Goal: Task Accomplishment & Management: Use online tool/utility

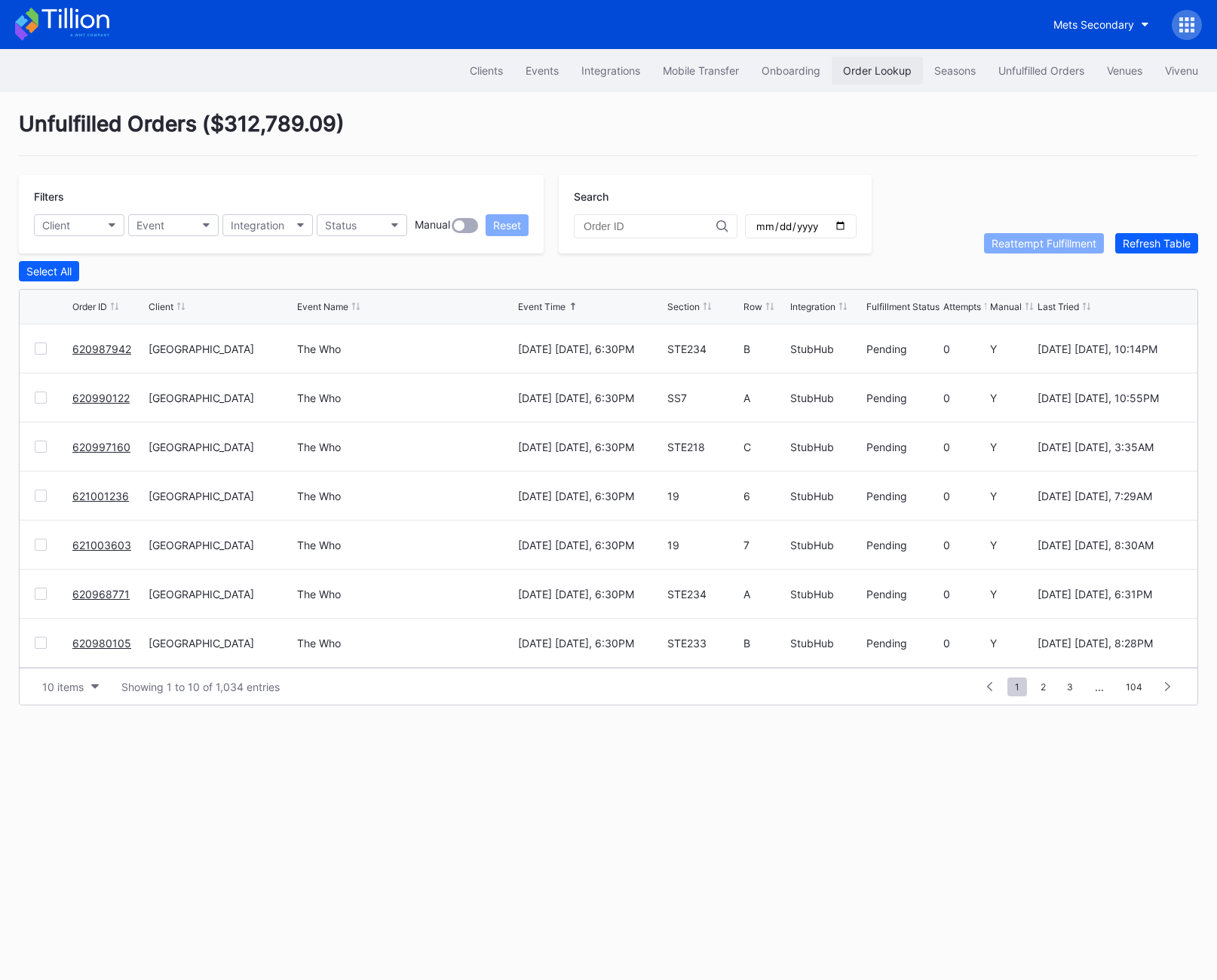
click at [856, 80] on button "Order Lookup" at bounding box center [877, 70] width 92 height 28
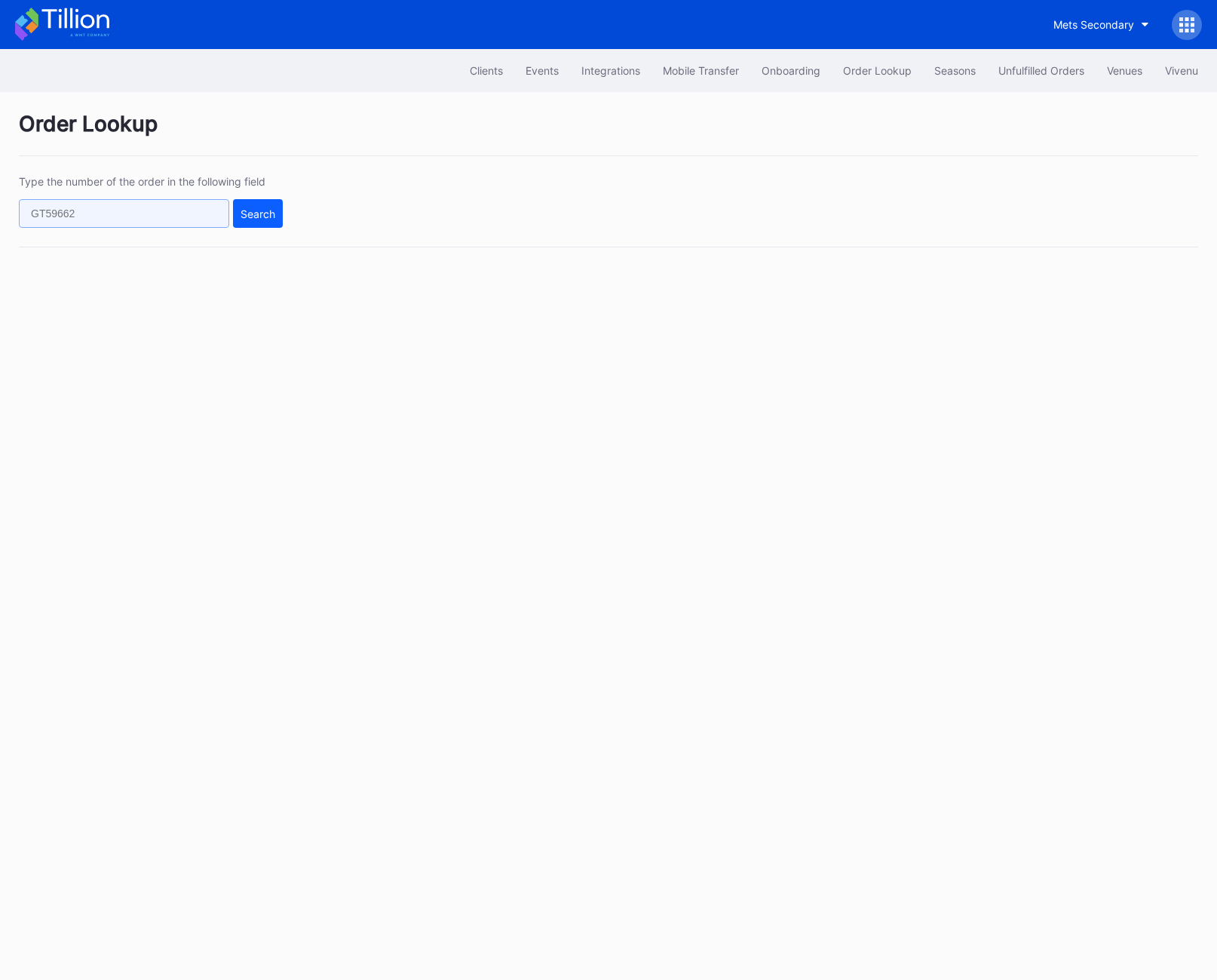
click at [112, 220] on input "text" at bounding box center [123, 213] width 210 height 29
paste input "621006010"
click at [274, 220] on button "Search" at bounding box center [258, 213] width 50 height 29
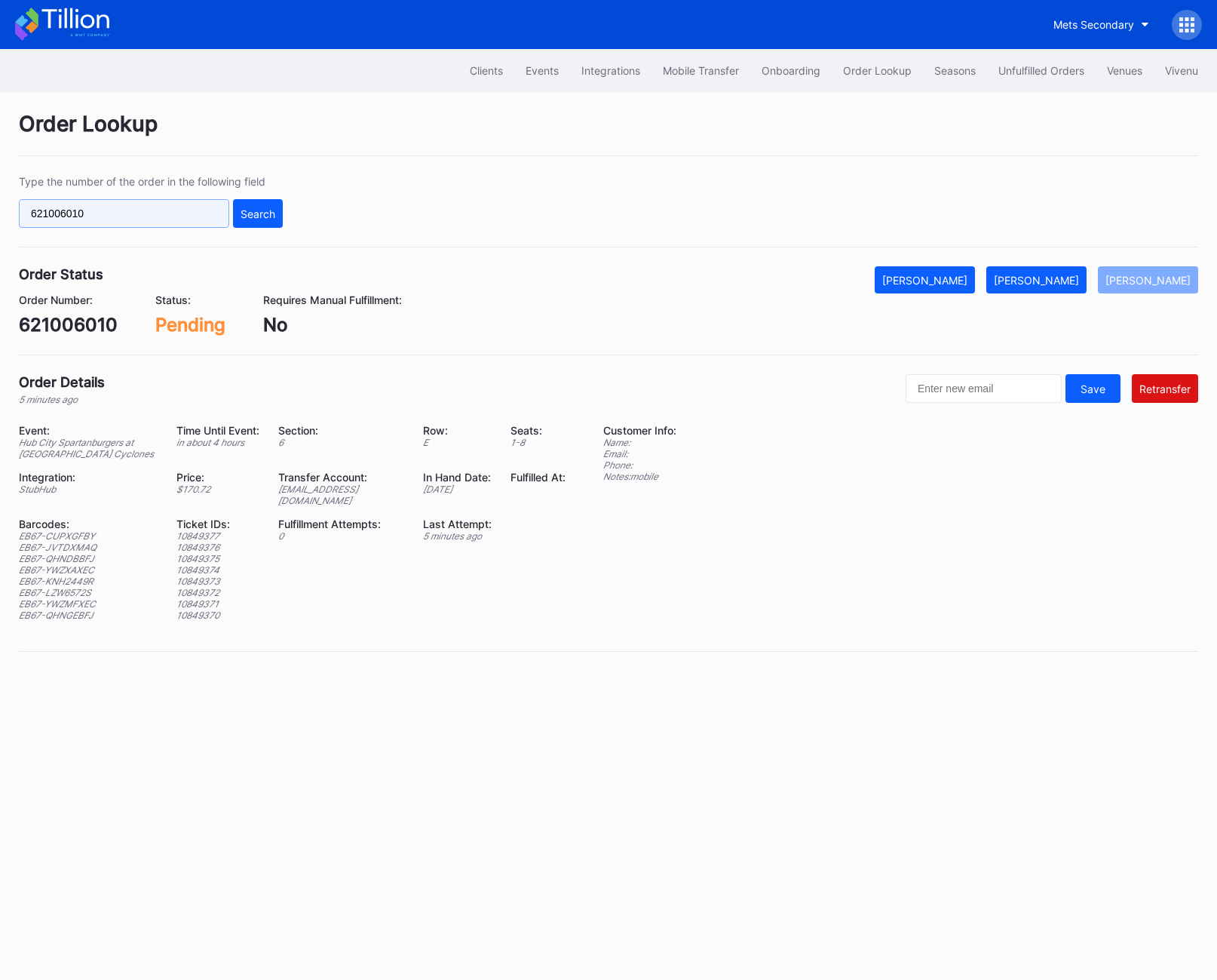
click at [136, 209] on input "621006010" at bounding box center [123, 213] width 210 height 29
paste input "554067406"
click at [245, 217] on div "Search" at bounding box center [257, 214] width 34 height 13
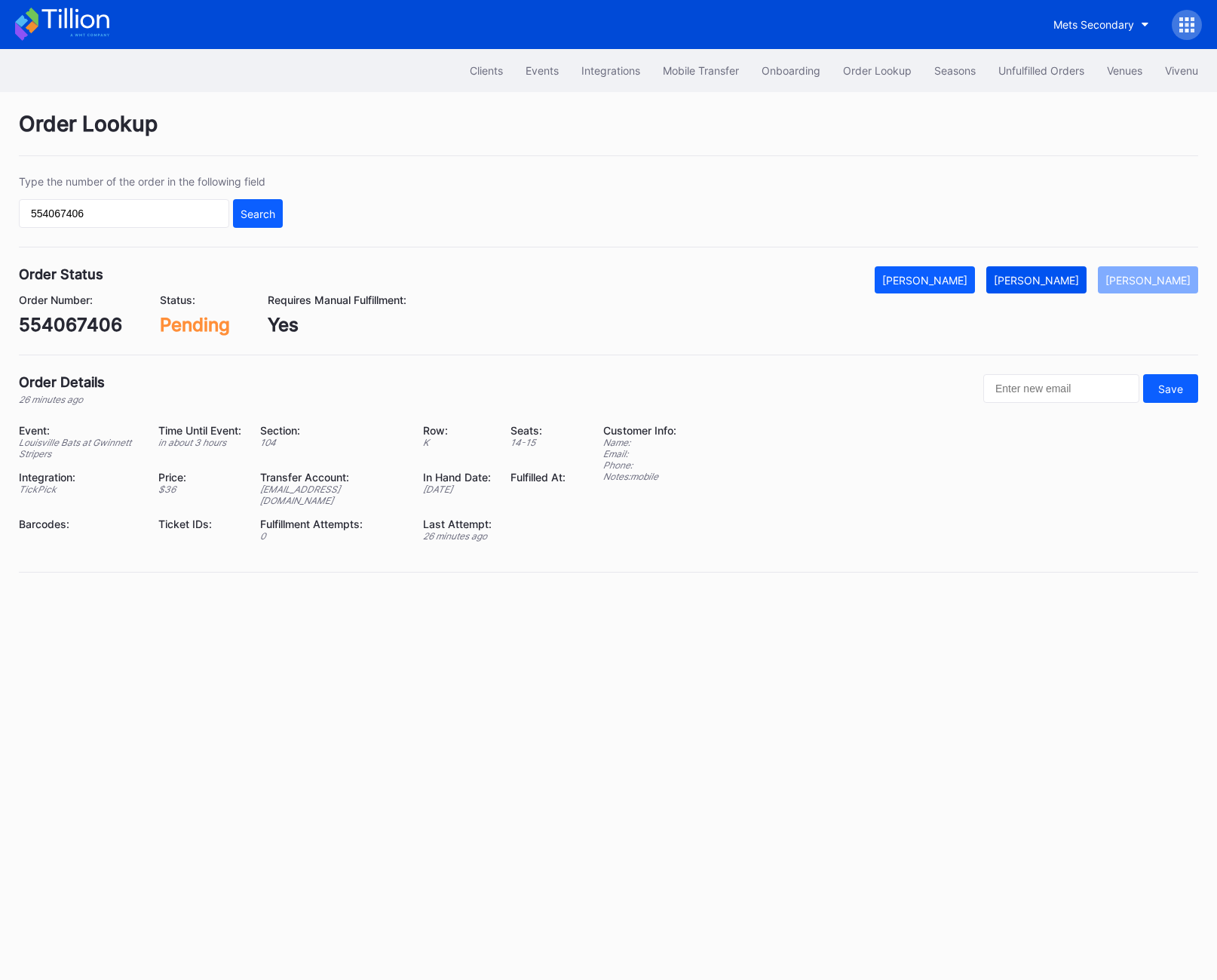
click at [1071, 278] on div "[PERSON_NAME]" at bounding box center [1036, 281] width 85 height 13
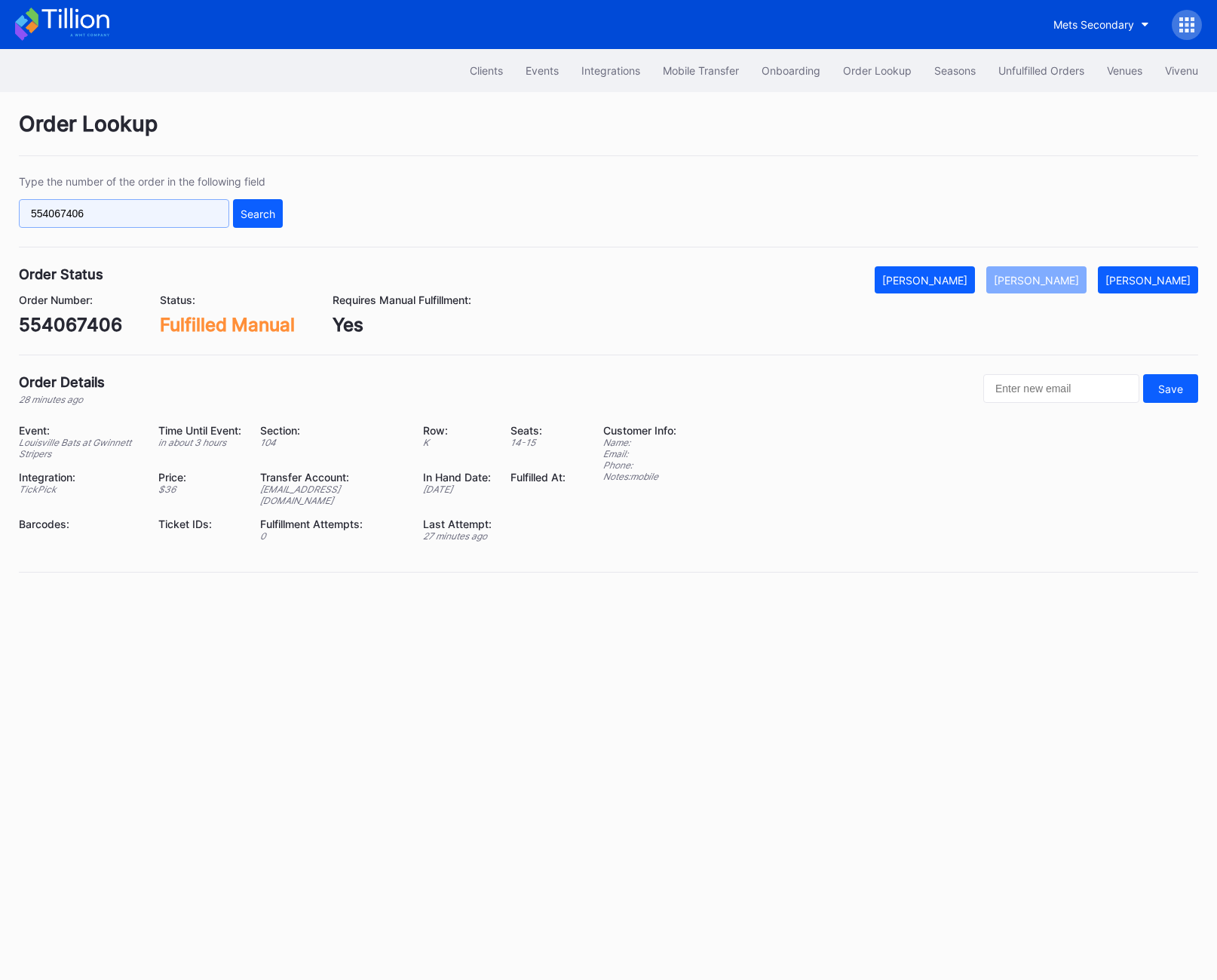
click at [170, 218] on input "554067406" at bounding box center [123, 213] width 210 height 29
paste input "75064302"
type input "75064302"
click at [268, 220] on button "Search" at bounding box center [258, 213] width 50 height 29
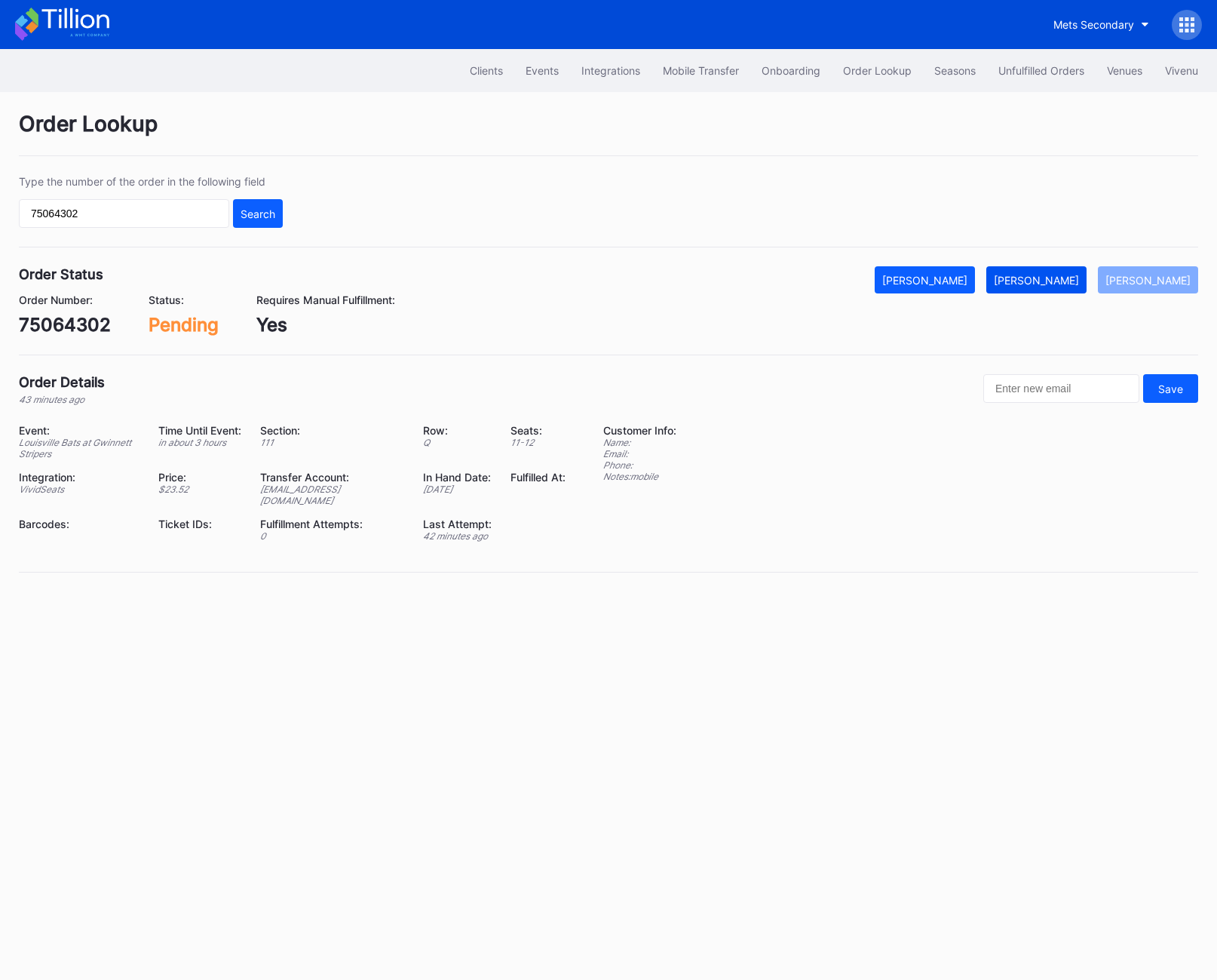
click at [1057, 278] on div "[PERSON_NAME]" at bounding box center [1036, 281] width 85 height 13
